Goal: Find specific page/section

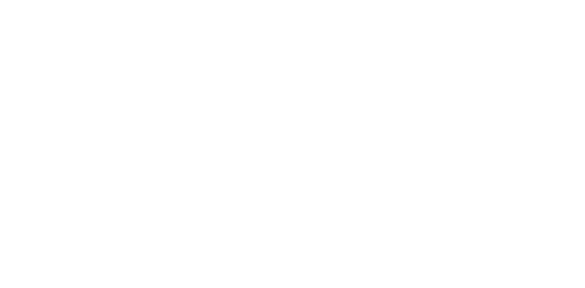
select select
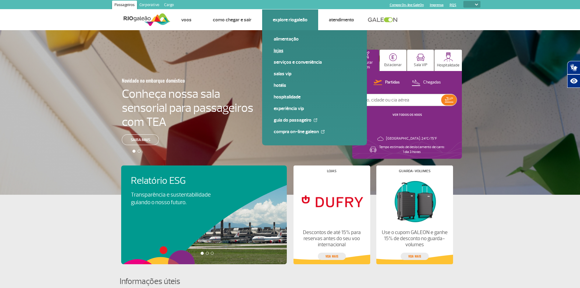
click at [280, 52] on link "Lojas" at bounding box center [315, 50] width 82 height 7
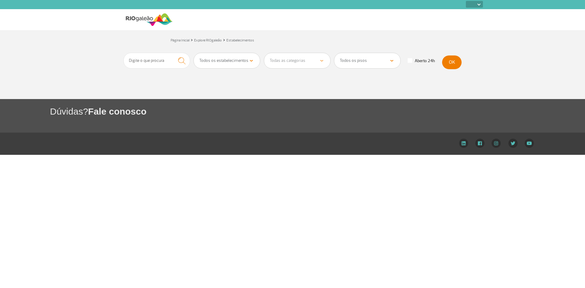
select select
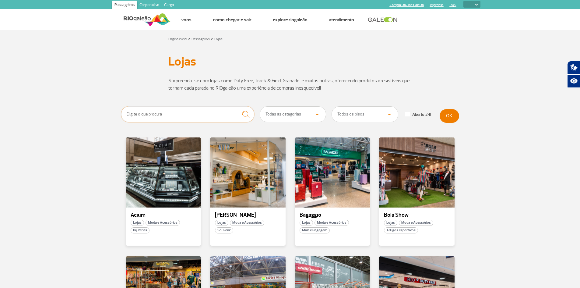
click at [193, 117] on input "text" at bounding box center [187, 114] width 133 height 16
type input "locadora"
click at [238, 106] on button "submit" at bounding box center [246, 114] width 17 height 16
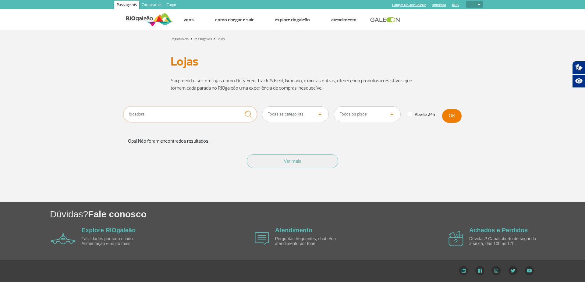
drag, startPoint x: 206, startPoint y: 114, endPoint x: 112, endPoint y: 115, distance: 93.5
click at [112, 115] on section "locadora Todas as categorias Cosmético e Beleza Eletrônicos Livros e Revistas M…" at bounding box center [292, 153] width 585 height 95
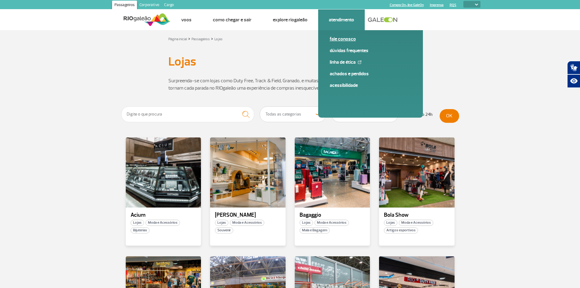
drag, startPoint x: 344, startPoint y: 37, endPoint x: 352, endPoint y: 37, distance: 7.6
click at [344, 37] on link "Fale conosco" at bounding box center [371, 39] width 82 height 7
